Goal: Find specific page/section: Find specific page/section

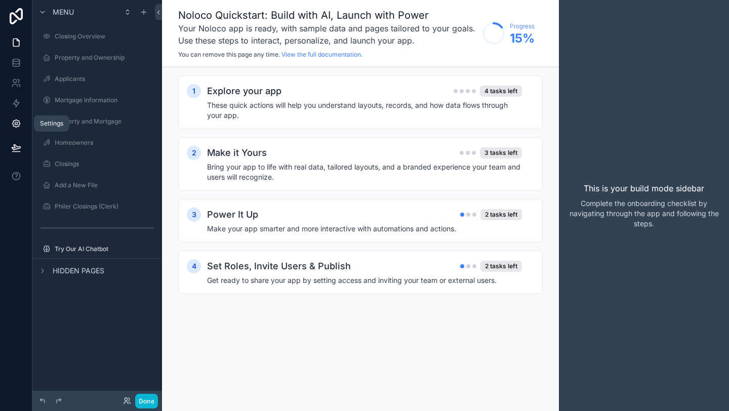
click at [14, 123] on icon at bounding box center [16, 123] width 10 height 10
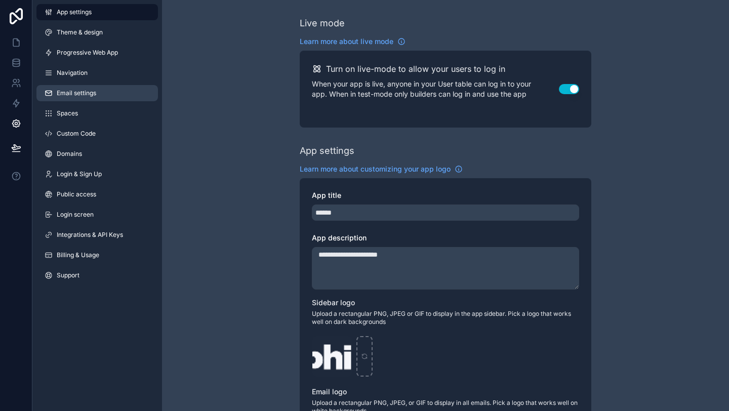
click at [72, 95] on span "Email settings" at bounding box center [76, 93] width 39 height 8
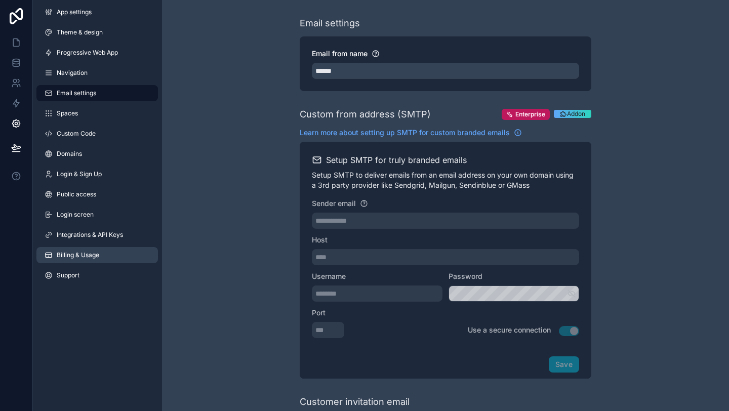
click at [68, 253] on span "Billing & Usage" at bounding box center [78, 255] width 43 height 8
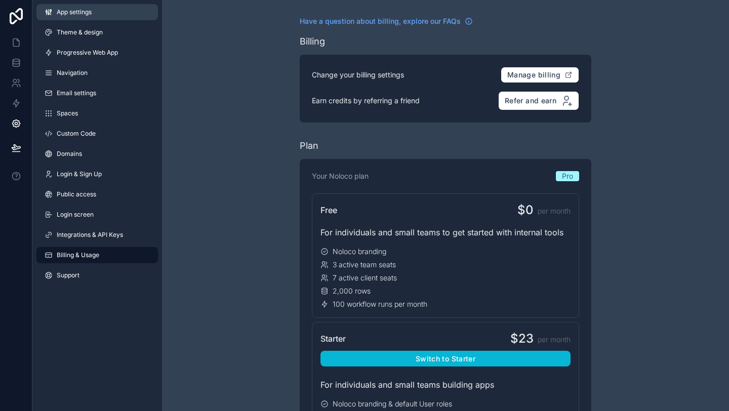
click at [78, 11] on span "App settings" at bounding box center [74, 12] width 35 height 8
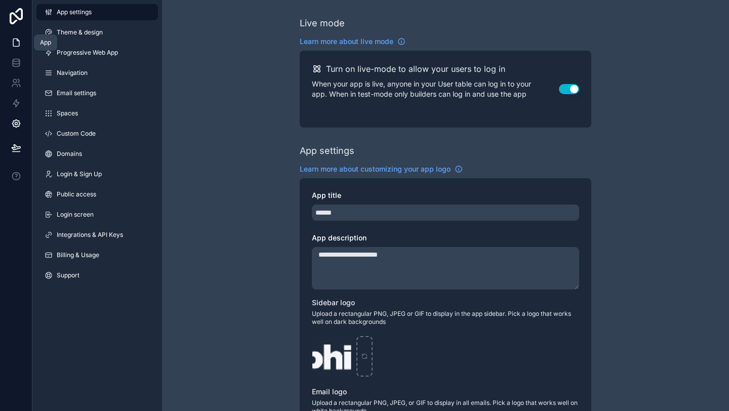
click at [14, 44] on icon at bounding box center [16, 42] width 10 height 10
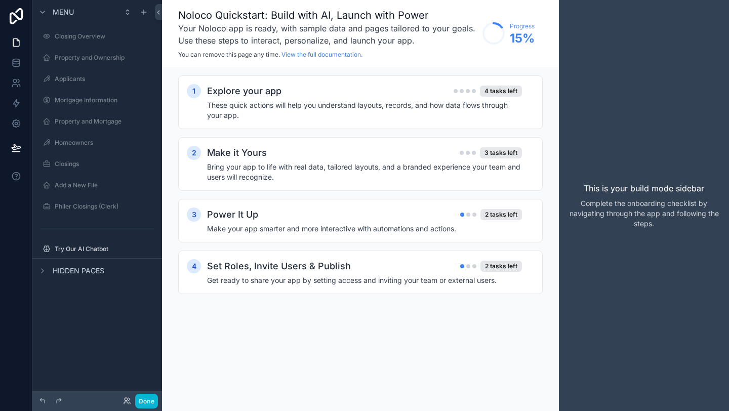
click at [124, 395] on div "Done" at bounding box center [137, 401] width 41 height 15
click at [126, 402] on icon at bounding box center [126, 403] width 4 height 2
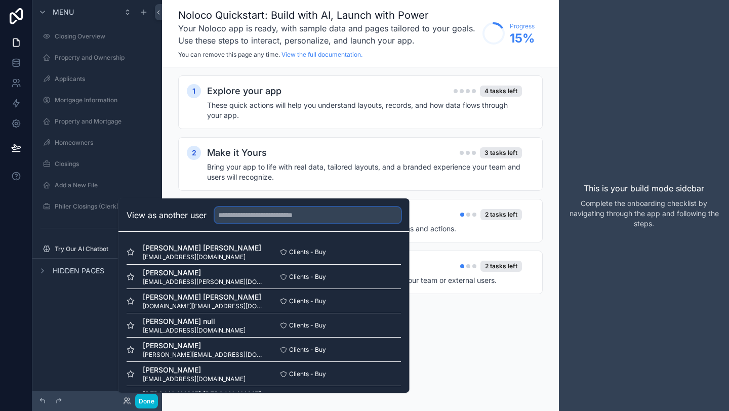
click at [233, 216] on input "text" at bounding box center [308, 215] width 186 height 16
click at [201, 252] on span "Lena Mohamed Elamin Elamin" at bounding box center [202, 248] width 118 height 10
click at [388, 253] on button "Select" at bounding box center [388, 252] width 26 height 15
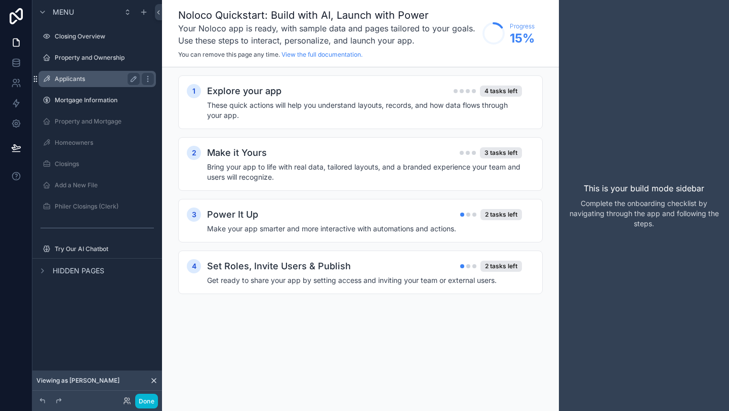
click at [37, 79] on icon "scrollable content" at bounding box center [35, 79] width 8 height 8
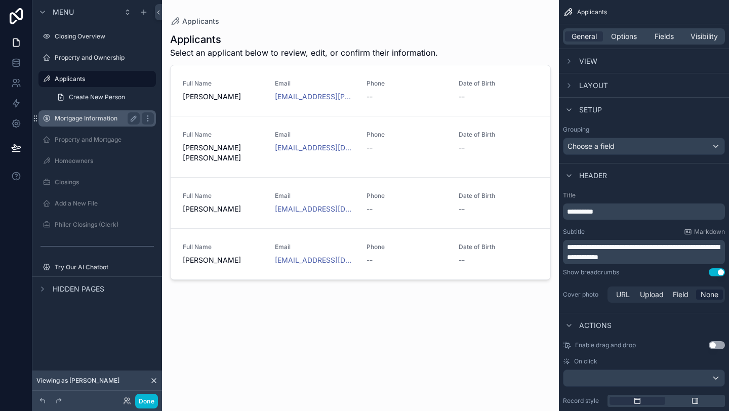
click at [60, 114] on label "Mortgage Information" at bounding box center [95, 118] width 81 height 8
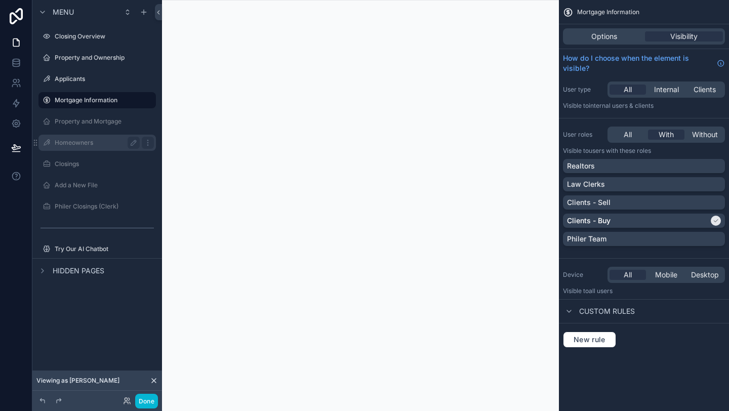
click at [66, 145] on label "Homeowners" at bounding box center [95, 143] width 81 height 8
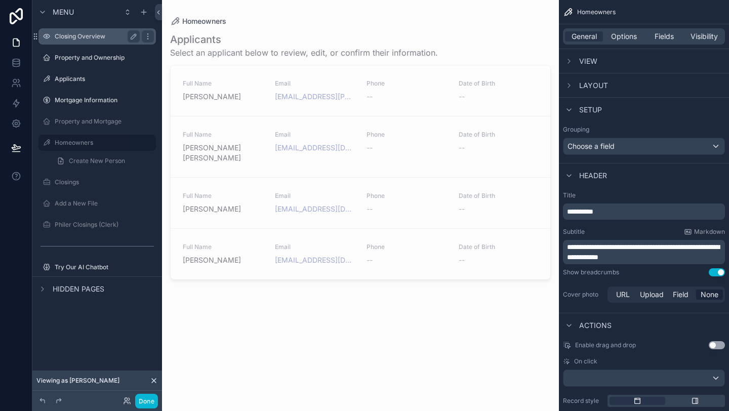
click at [56, 32] on label "Closing Overview" at bounding box center [95, 36] width 81 height 8
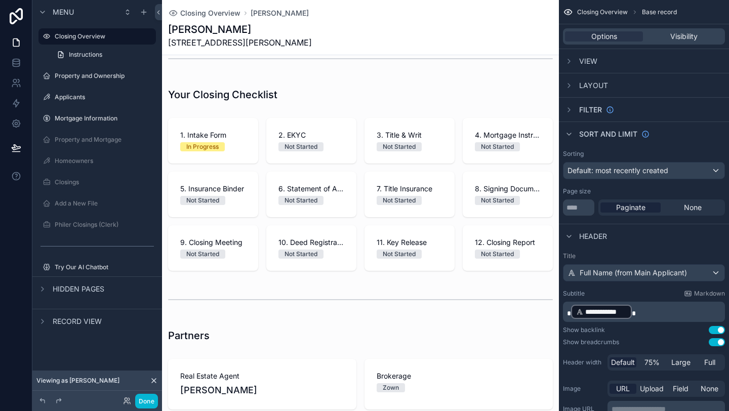
scroll to position [438, 0]
